Goal: Transaction & Acquisition: Purchase product/service

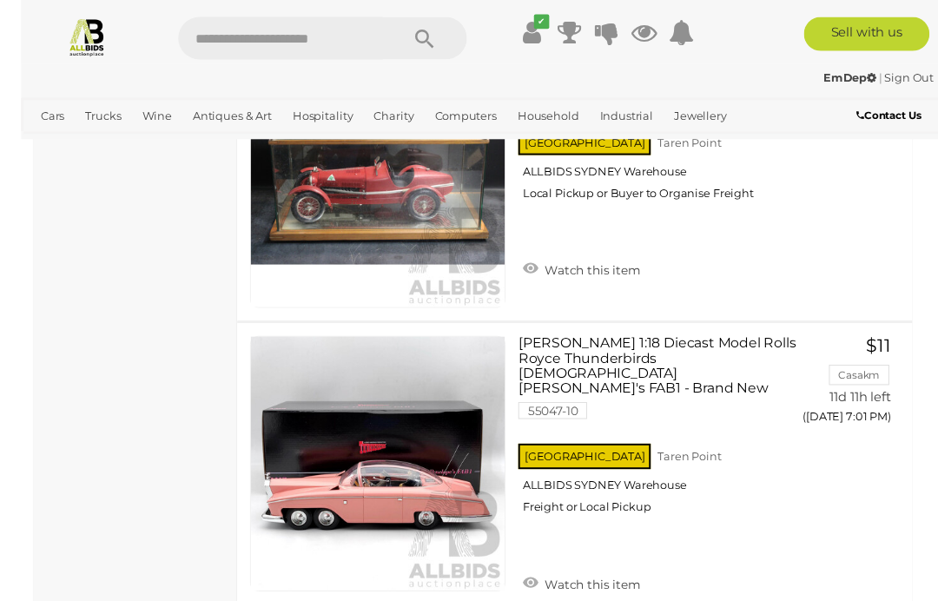
scroll to position [3903, 0]
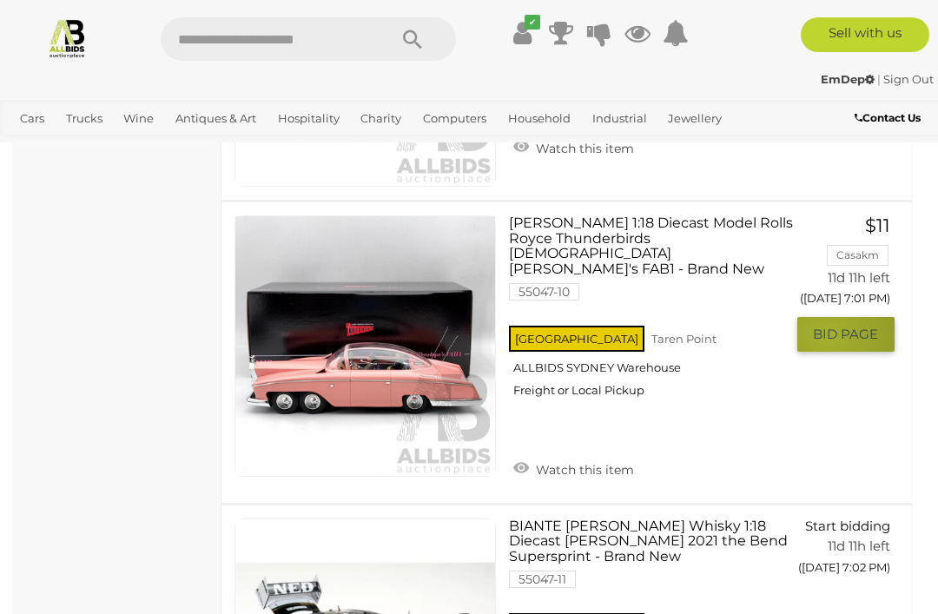
click at [828, 327] on span "BID PAGE" at bounding box center [845, 334] width 65 height 17
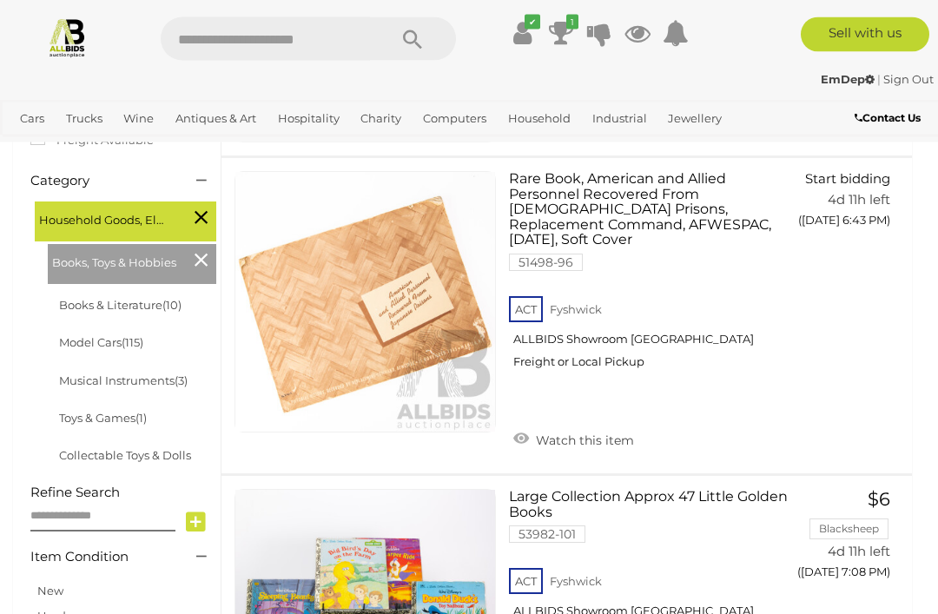
scroll to position [0, 0]
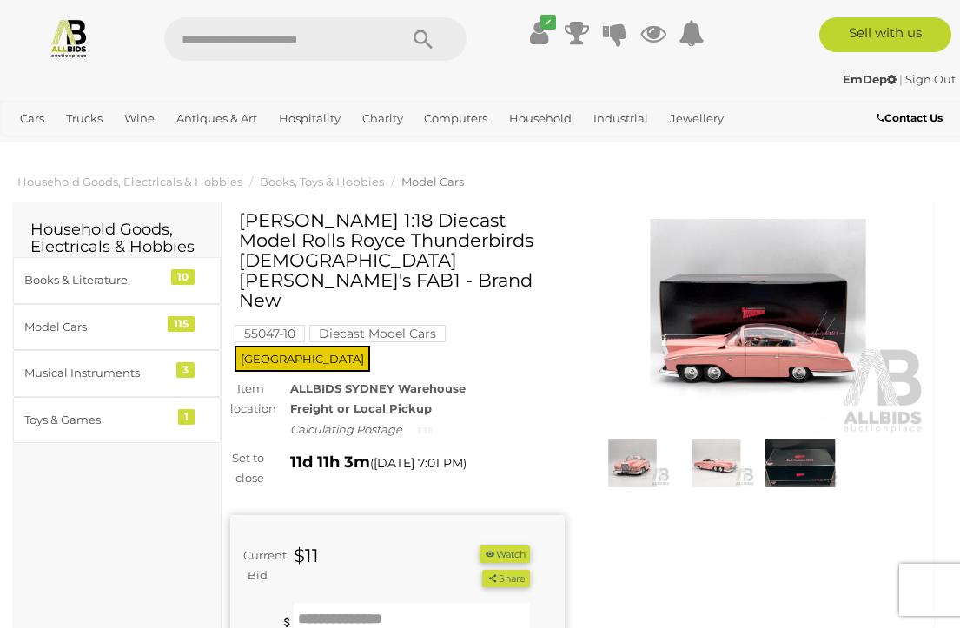
scroll to position [3, 0]
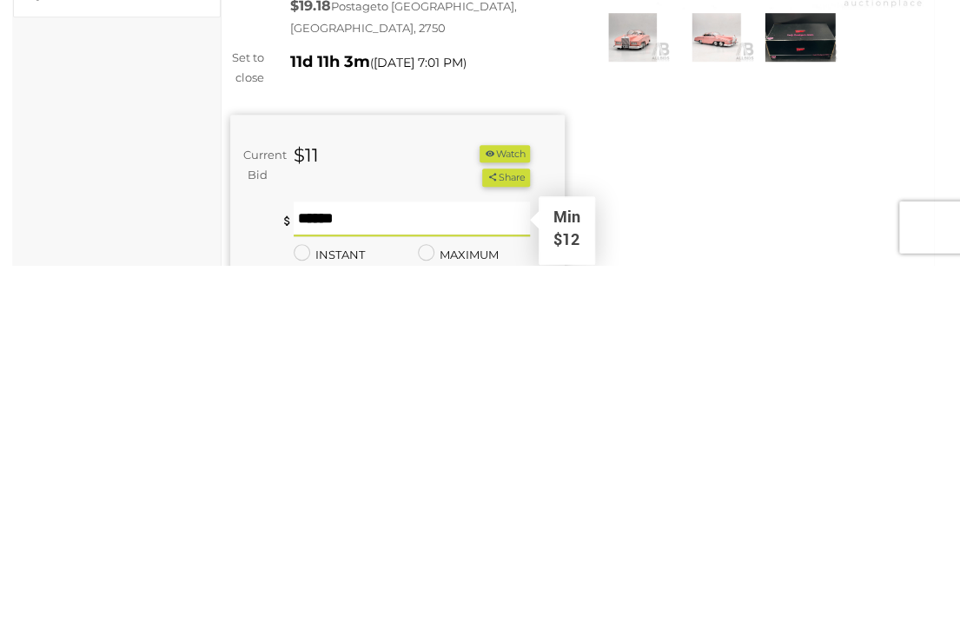
type input "**"
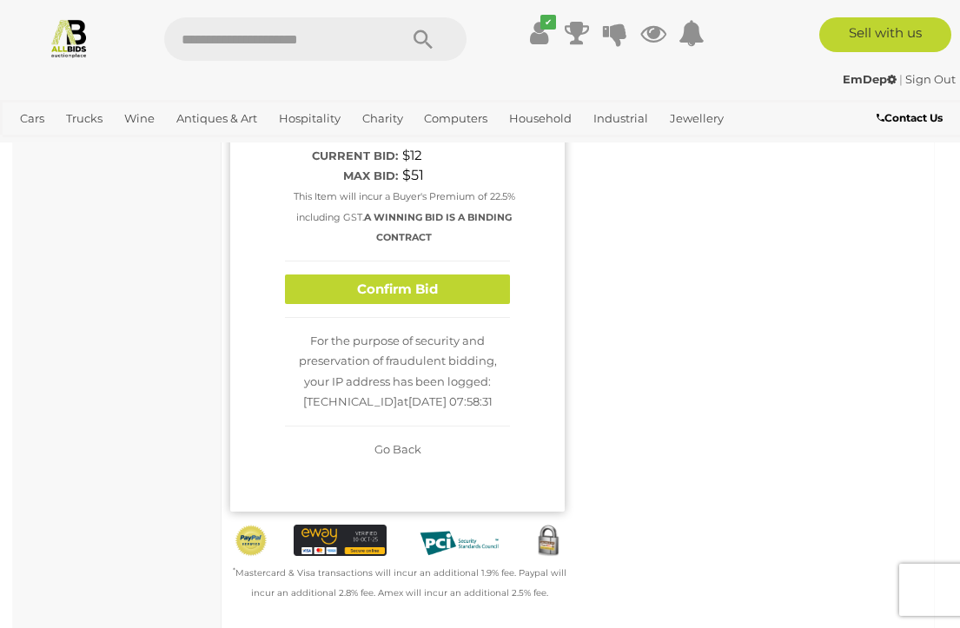
click at [336, 274] on button "Confirm Bid" at bounding box center [397, 289] width 225 height 30
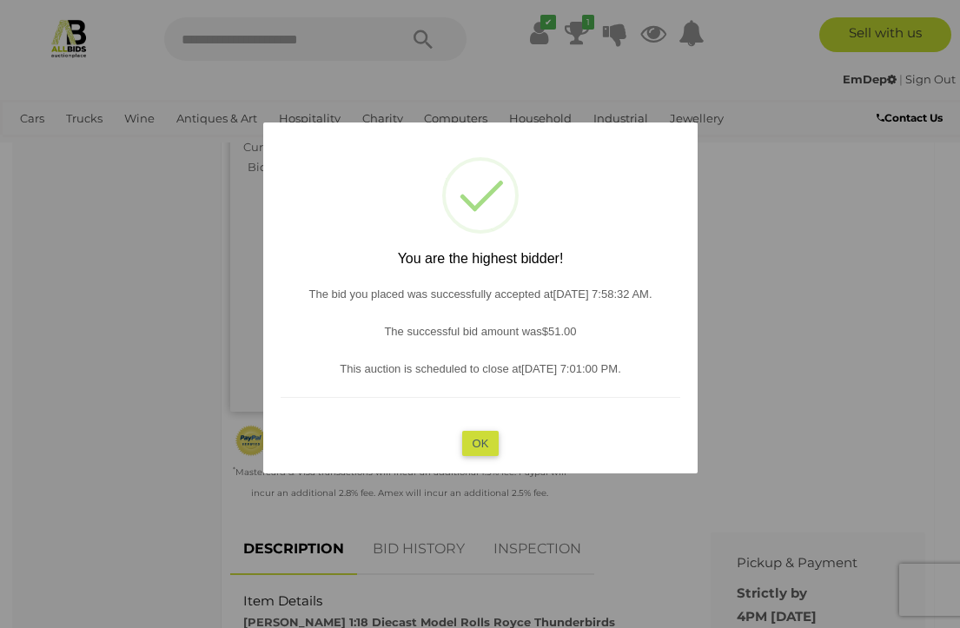
click at [476, 455] on button "OK" at bounding box center [479, 442] width 37 height 25
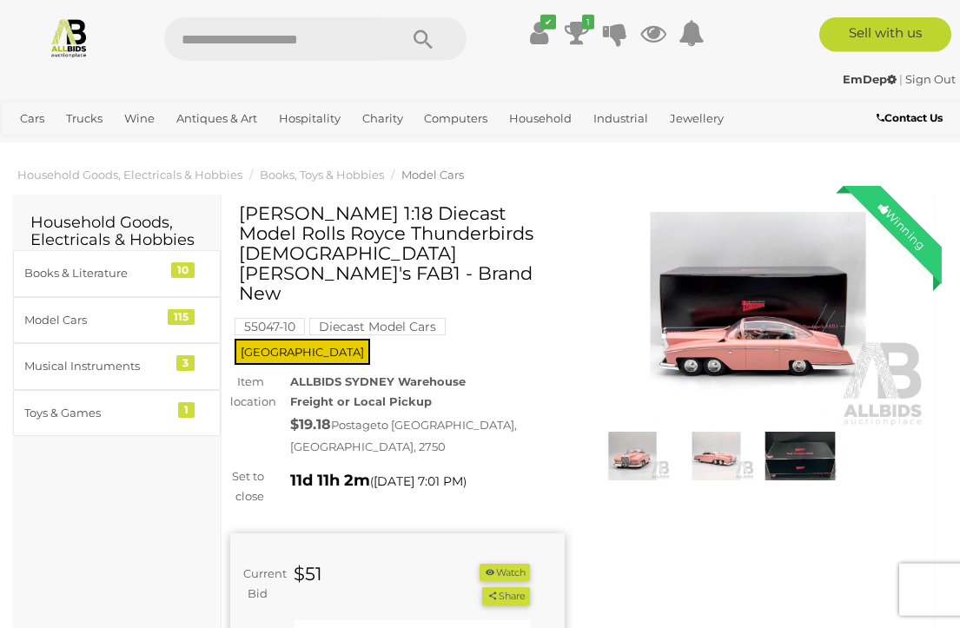
scroll to position [9, 0]
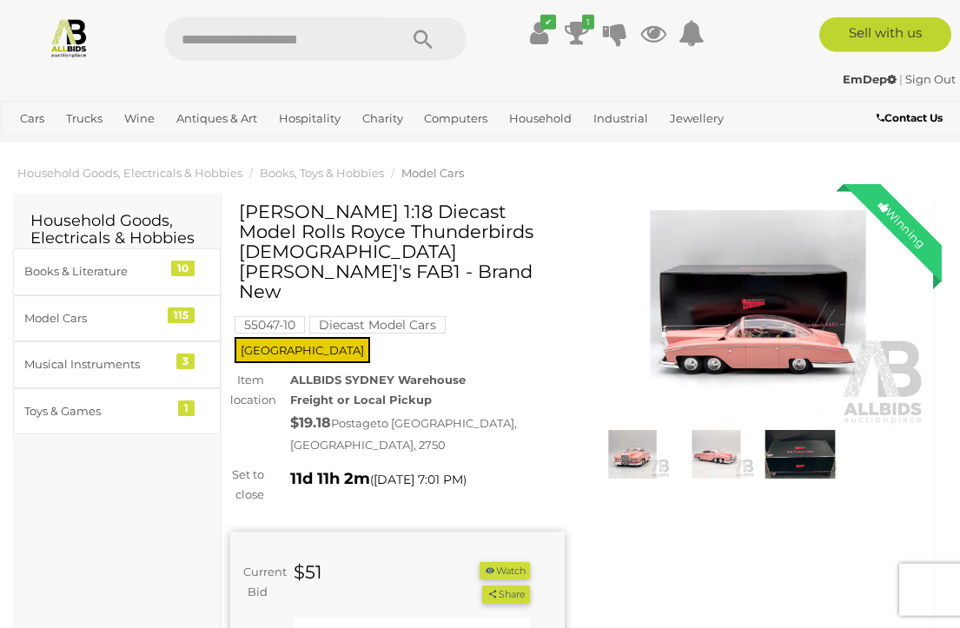
click at [813, 446] on img at bounding box center [799, 454] width 75 height 49
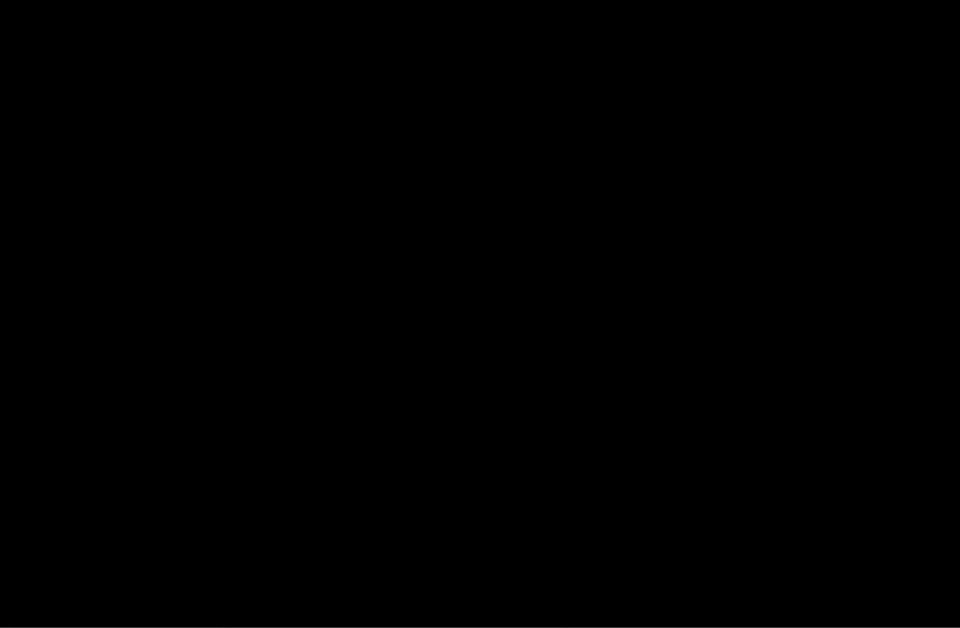
scroll to position [10, 0]
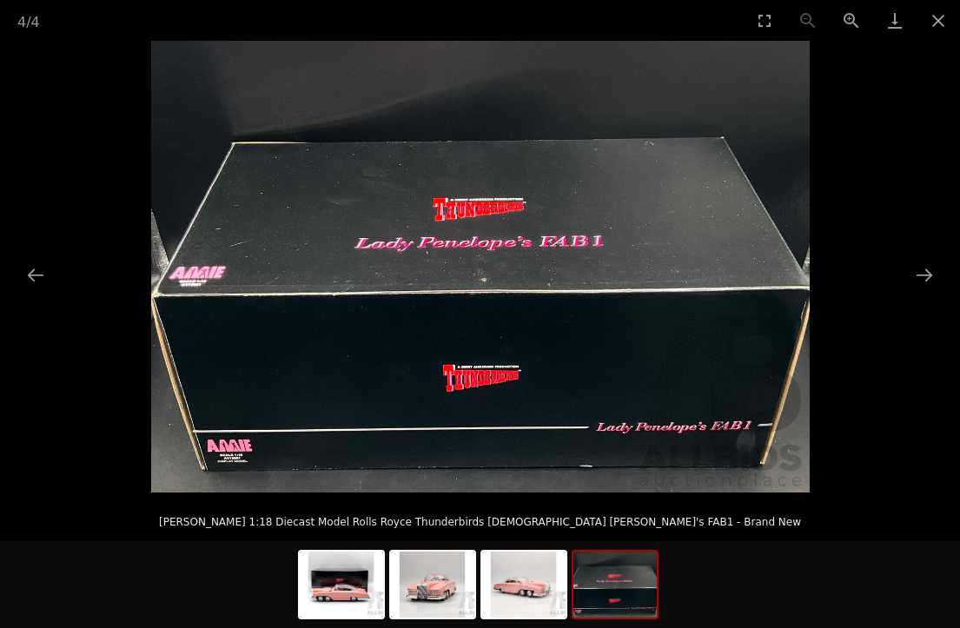
click at [934, 17] on button "Close gallery" at bounding box center [937, 20] width 43 height 41
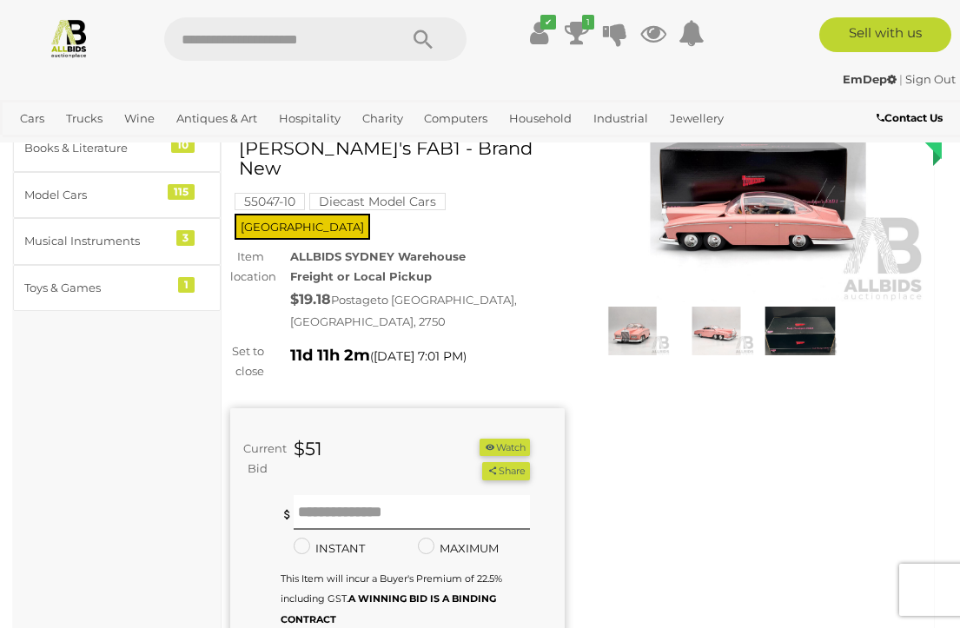
scroll to position [360, 0]
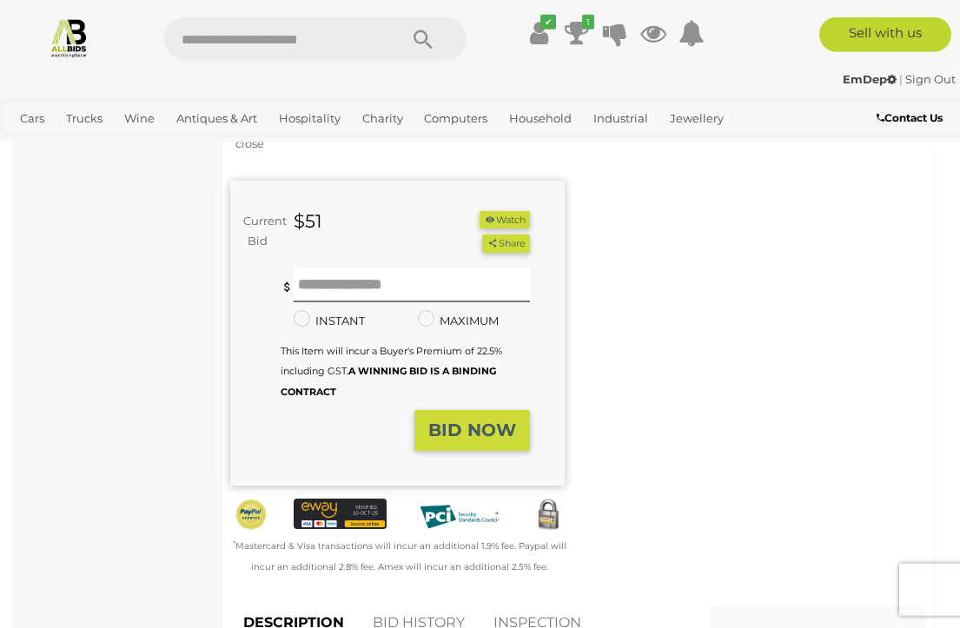
click at [393, 597] on link "BID HISTORY" at bounding box center [419, 622] width 118 height 51
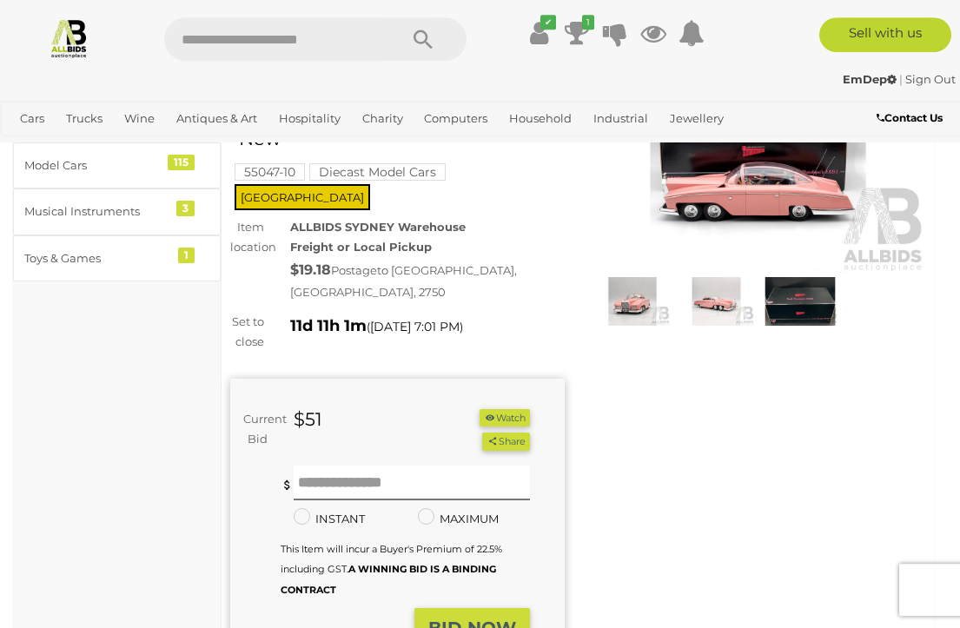
scroll to position [0, 0]
